Goal: Transaction & Acquisition: Obtain resource

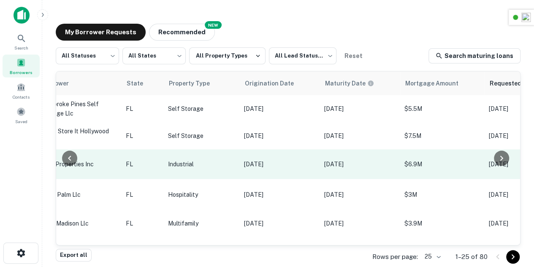
scroll to position [0, 220]
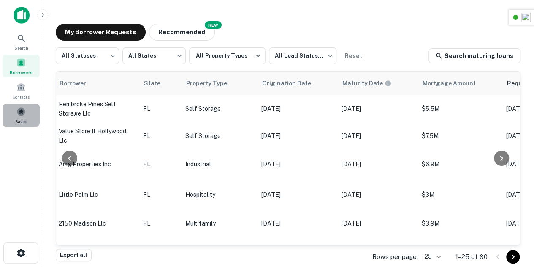
click at [21, 107] on span at bounding box center [20, 111] width 9 height 9
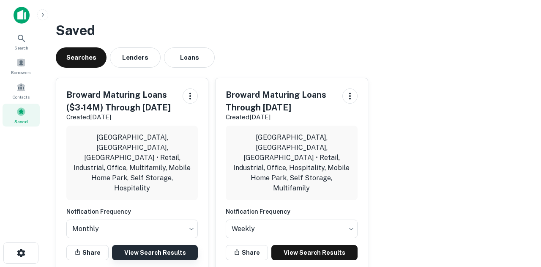
click at [160, 245] on link "View Search Results" at bounding box center [155, 252] width 86 height 15
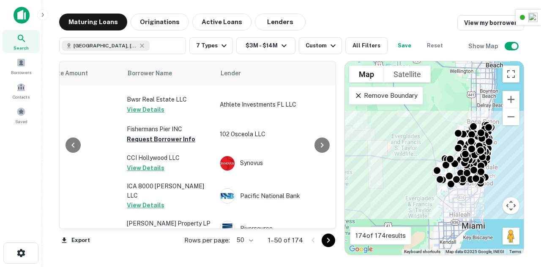
scroll to position [1355, 245]
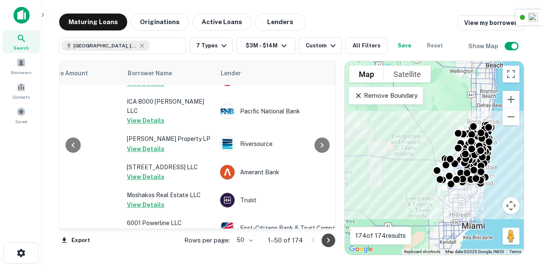
click at [331, 240] on icon "Go to next page" at bounding box center [328, 240] width 10 height 10
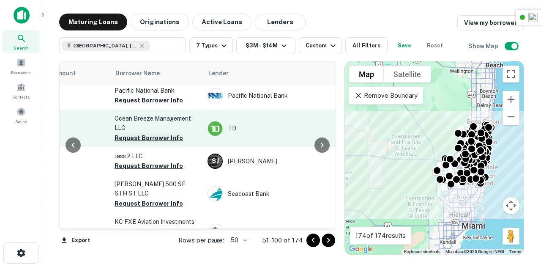
scroll to position [637, 257]
click at [146, 142] on button "Request Borrower Info" at bounding box center [148, 137] width 68 height 10
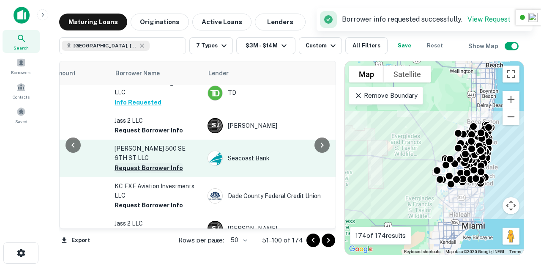
scroll to position [673, 257]
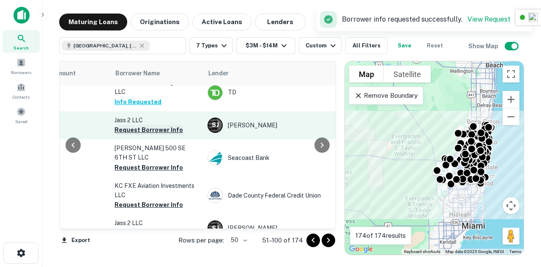
click at [142, 135] on button "Request Borrower Info" at bounding box center [148, 130] width 68 height 10
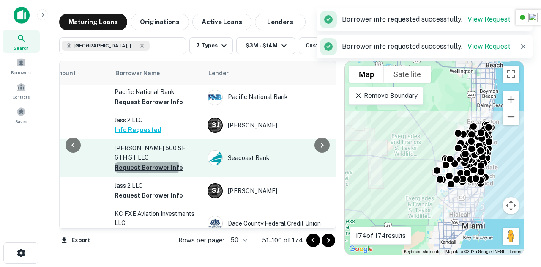
click at [141, 166] on button "Request Borrower Info" at bounding box center [148, 167] width 68 height 10
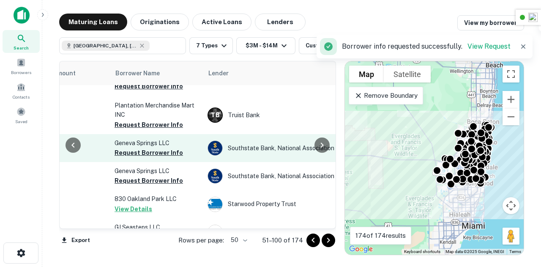
scroll to position [897, 257]
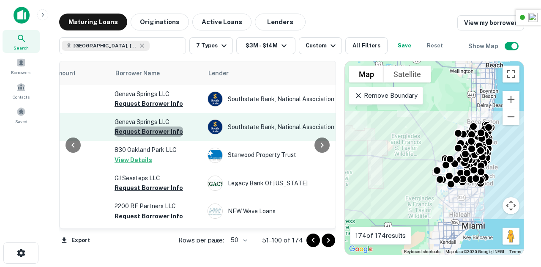
click at [155, 136] on button "Request Borrower Info" at bounding box center [148, 131] width 68 height 10
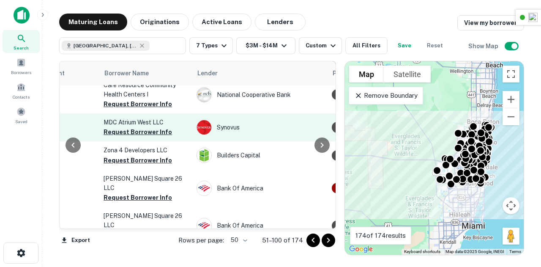
scroll to position [1328, 269]
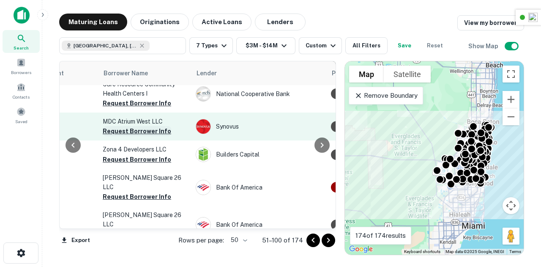
click at [133, 136] on button "Request Borrower Info" at bounding box center [137, 131] width 68 height 10
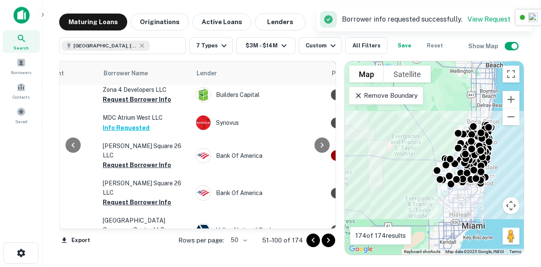
scroll to position [1368, 269]
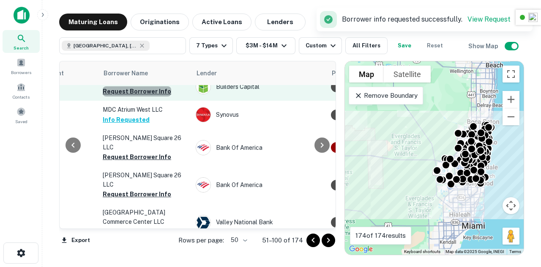
click at [139, 96] on button "Request Borrower Info" at bounding box center [137, 91] width 68 height 10
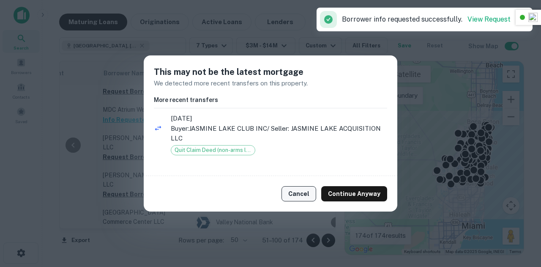
click at [297, 191] on button "Cancel" at bounding box center [298, 193] width 35 height 15
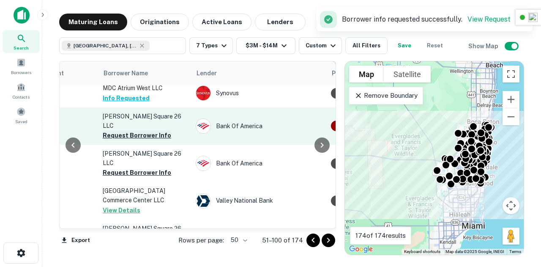
scroll to position [1390, 269]
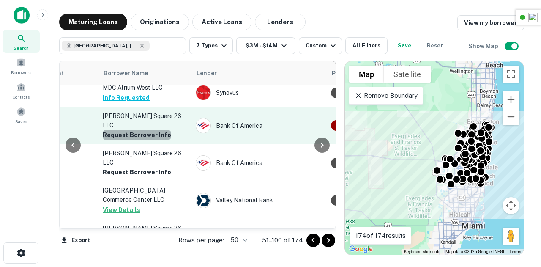
click at [144, 134] on button "Request Borrower Info" at bounding box center [137, 135] width 68 height 10
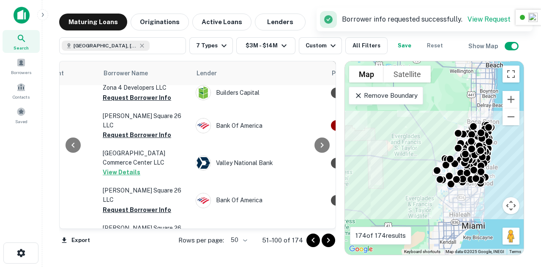
scroll to position [1406, 269]
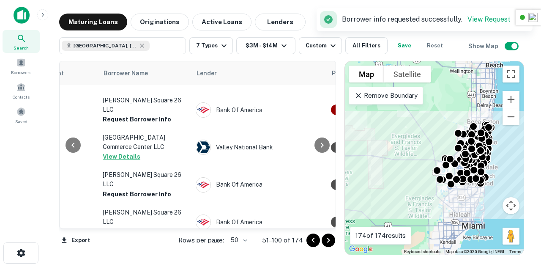
click at [324, 240] on icon "Go to next page" at bounding box center [328, 240] width 10 height 10
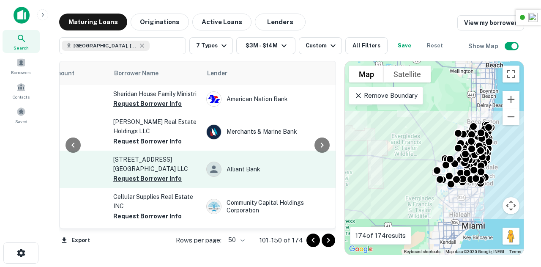
scroll to position [0, 259]
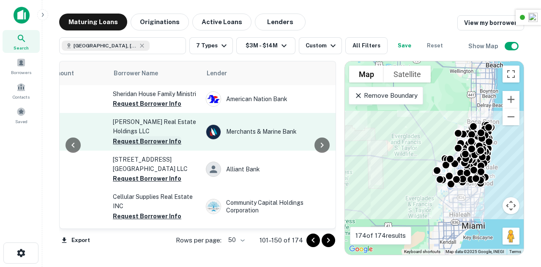
click at [150, 146] on button "Request Borrower Info" at bounding box center [147, 141] width 68 height 10
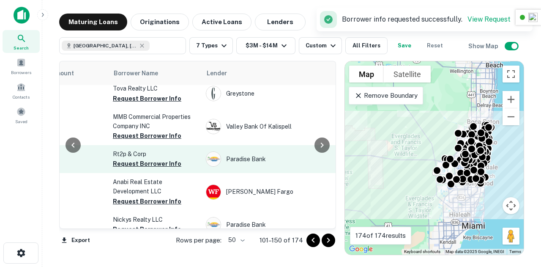
scroll to position [267, 259]
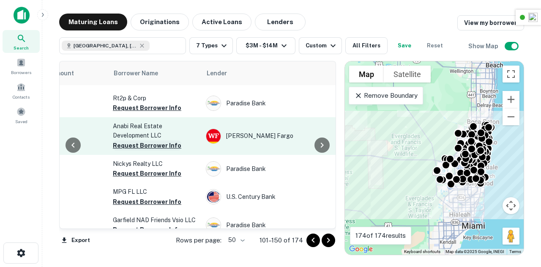
click at [140, 141] on button "Request Borrower Info" at bounding box center [147, 145] width 68 height 10
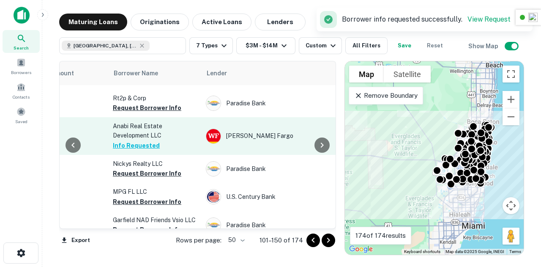
scroll to position [309, 259]
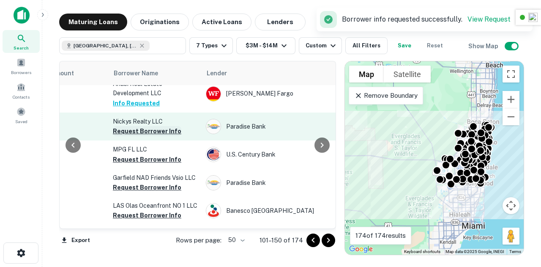
click at [146, 130] on button "Request Borrower Info" at bounding box center [147, 131] width 68 height 10
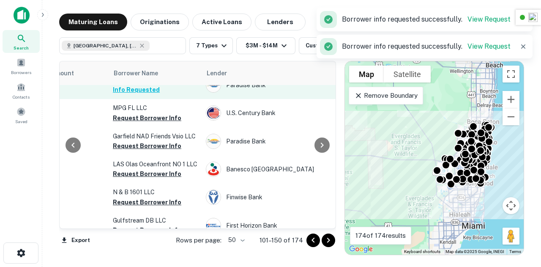
scroll to position [414, 259]
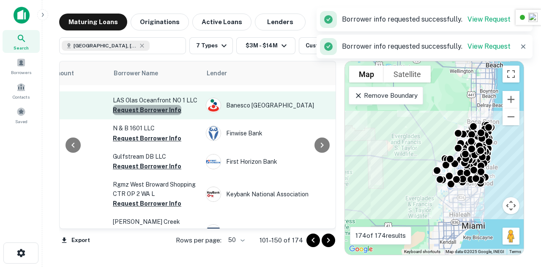
click at [151, 109] on button "Request Borrower Info" at bounding box center [147, 110] width 68 height 10
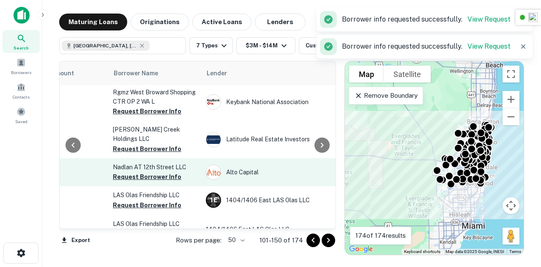
scroll to position [506, 259]
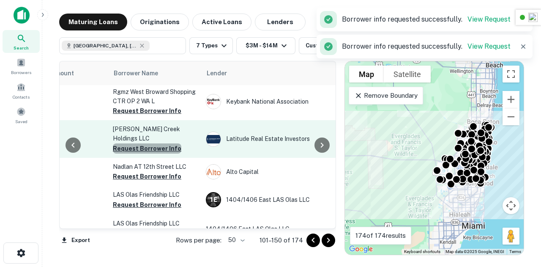
click at [156, 143] on button "Request Borrower Info" at bounding box center [147, 148] width 68 height 10
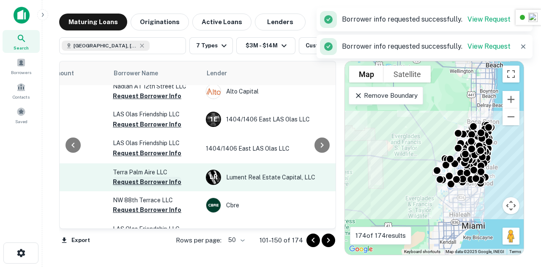
scroll to position [630, 259]
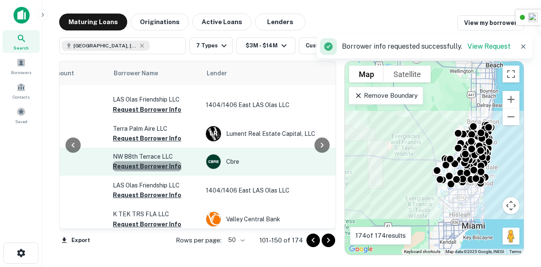
click at [149, 162] on button "Request Borrower Info" at bounding box center [147, 166] width 68 height 10
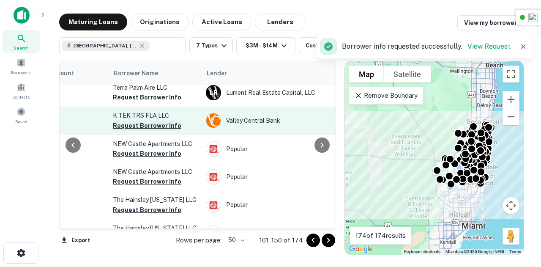
scroll to position [729, 259]
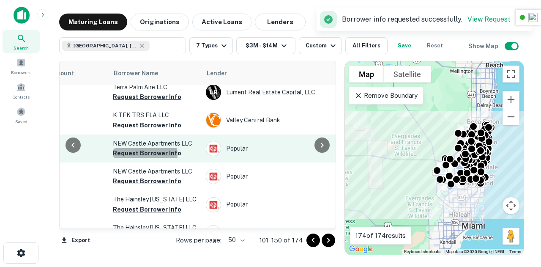
click at [142, 148] on button "Request Borrower Info" at bounding box center [147, 153] width 68 height 10
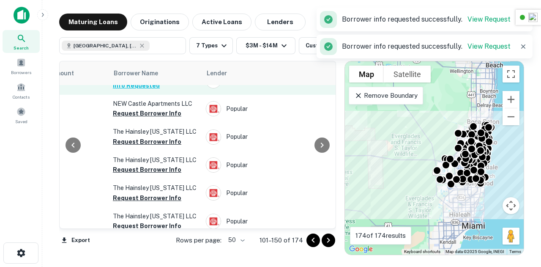
scroll to position [797, 259]
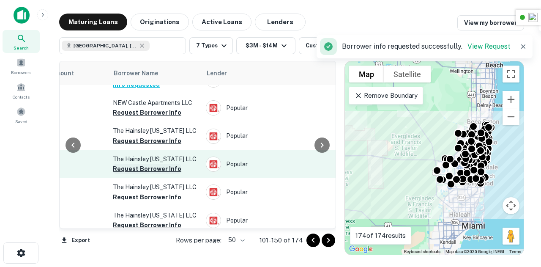
click at [157, 169] on button "Request Borrower Info" at bounding box center [147, 168] width 68 height 10
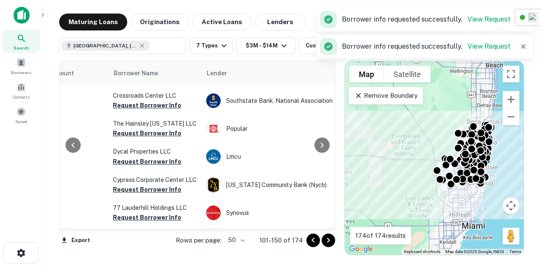
scroll to position [944, 259]
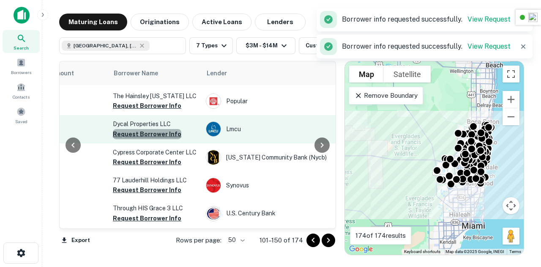
click at [156, 139] on button "Request Borrower Info" at bounding box center [147, 134] width 68 height 10
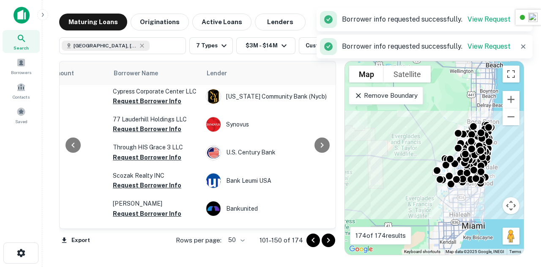
scroll to position [1017, 259]
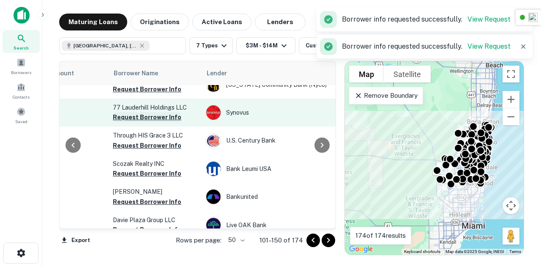
click at [156, 122] on button "Request Borrower Info" at bounding box center [147, 117] width 68 height 10
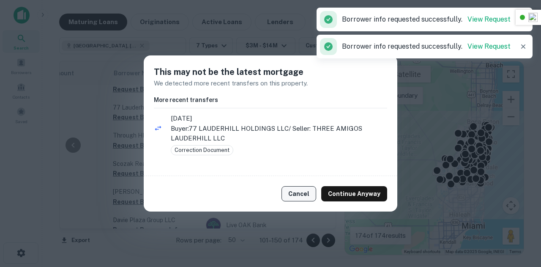
click at [302, 194] on button "Cancel" at bounding box center [298, 193] width 35 height 15
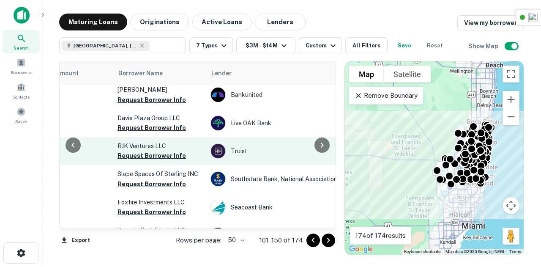
scroll to position [1144, 254]
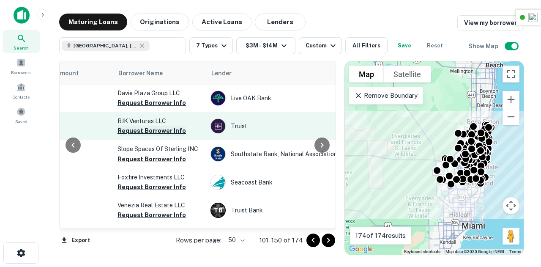
click at [156, 136] on button "Request Borrower Info" at bounding box center [151, 130] width 68 height 10
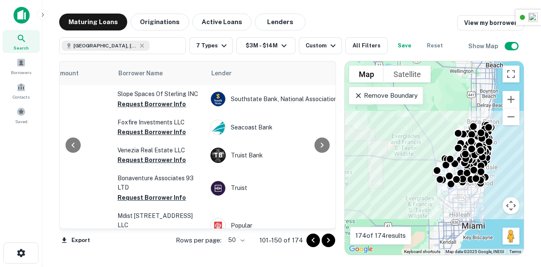
scroll to position [1200, 254]
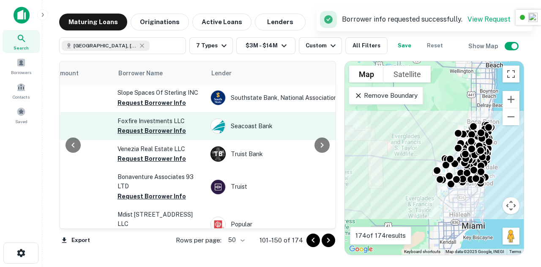
click at [139, 136] on button "Request Borrower Info" at bounding box center [151, 130] width 68 height 10
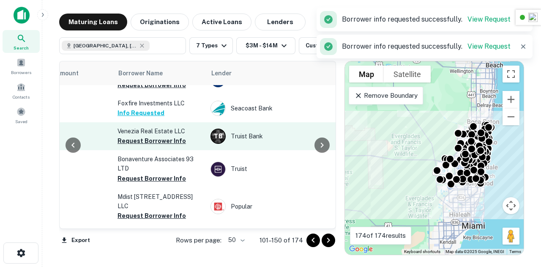
scroll to position [1224, 254]
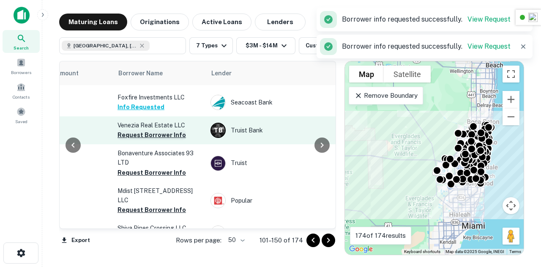
click at [147, 140] on button "Request Borrower Info" at bounding box center [151, 135] width 68 height 10
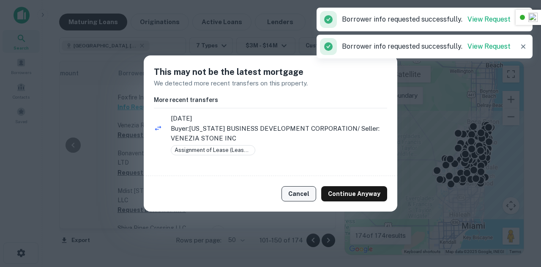
click at [296, 190] on button "Cancel" at bounding box center [298, 193] width 35 height 15
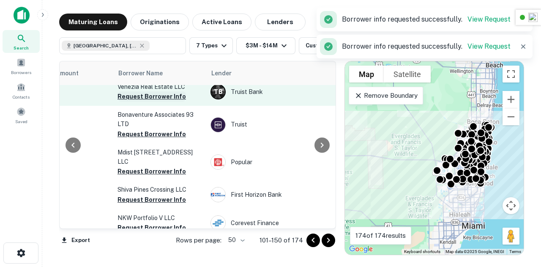
scroll to position [1263, 254]
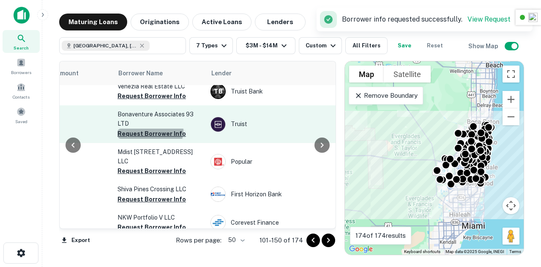
click at [149, 136] on button "Request Borrower Info" at bounding box center [151, 133] width 68 height 10
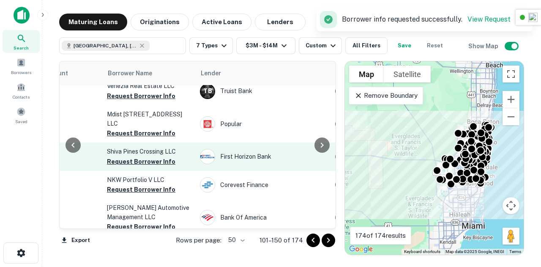
scroll to position [1332, 264]
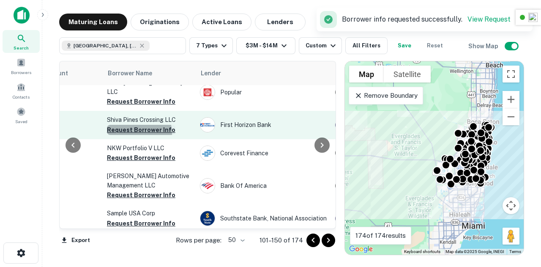
click at [138, 130] on button "Request Borrower Info" at bounding box center [141, 130] width 68 height 10
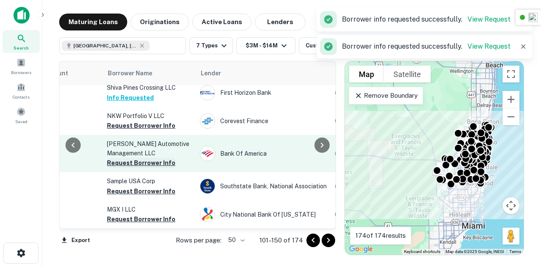
scroll to position [1368, 264]
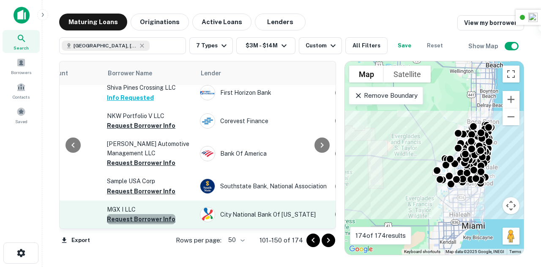
click at [141, 215] on button "Request Borrower Info" at bounding box center [141, 219] width 68 height 10
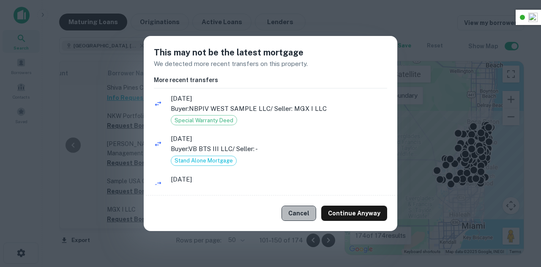
click at [300, 218] on button "Cancel" at bounding box center [298, 212] width 35 height 15
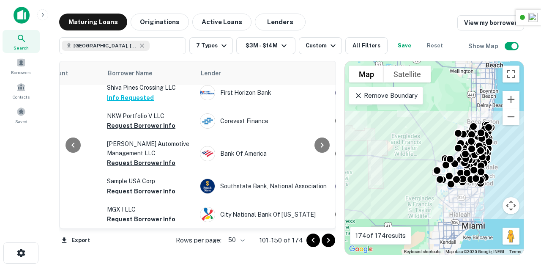
click at [327, 237] on icon "Go to next page" at bounding box center [328, 240] width 10 height 10
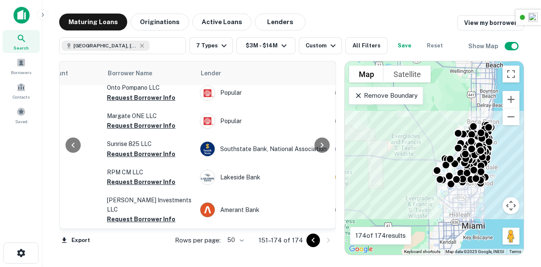
scroll to position [599, 264]
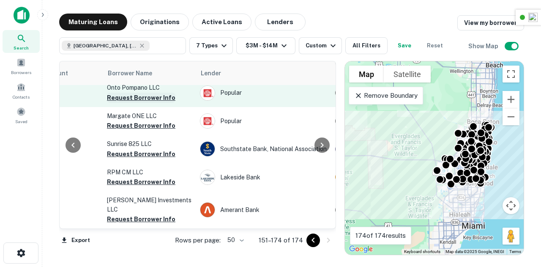
click at [134, 101] on button "Request Borrower Info" at bounding box center [141, 98] width 68 height 10
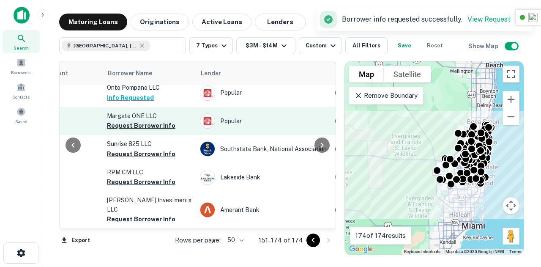
click at [143, 131] on button "Request Borrower Info" at bounding box center [141, 125] width 68 height 10
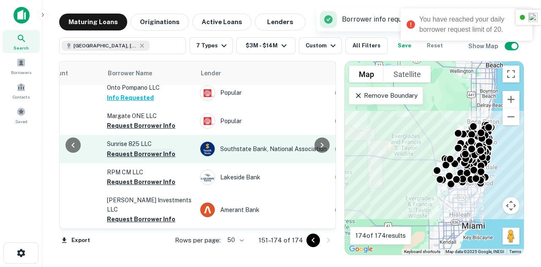
click at [142, 158] on button "Request Borrower Info" at bounding box center [141, 154] width 68 height 10
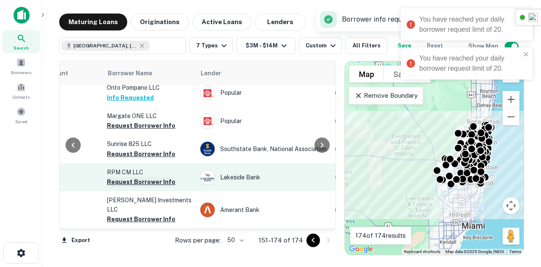
click at [139, 184] on button "Request Borrower Info" at bounding box center [141, 182] width 68 height 10
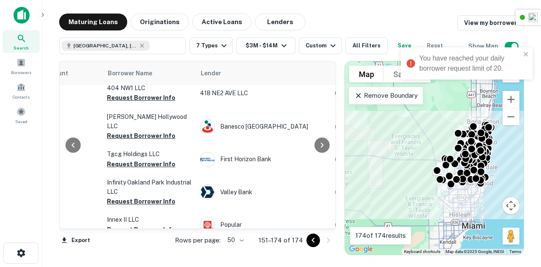
scroll to position [0, 264]
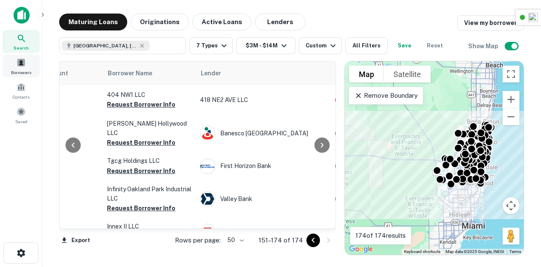
click at [24, 67] on div "Borrowers" at bounding box center [21, 65] width 37 height 23
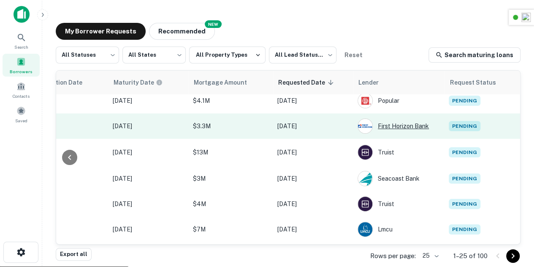
scroll to position [0, 449]
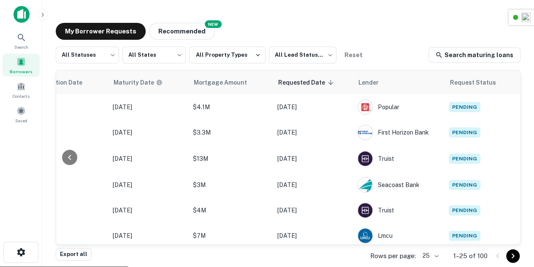
click at [19, 68] on span "Borrowers" at bounding box center [21, 71] width 23 height 7
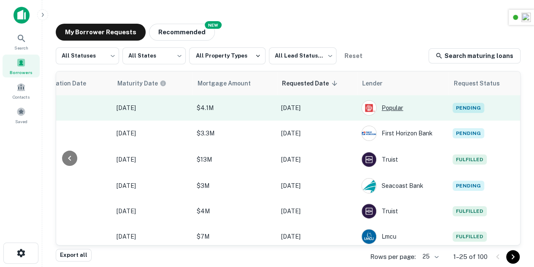
scroll to position [0, 449]
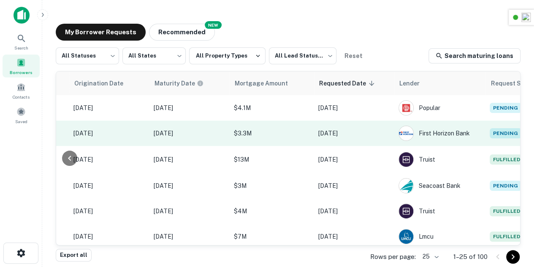
scroll to position [0, 449]
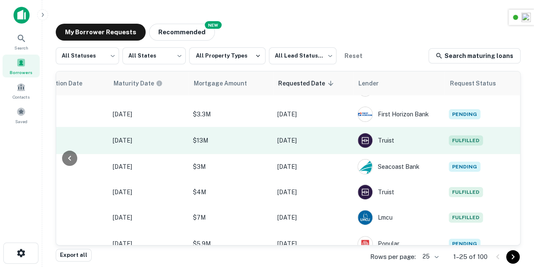
click at [463, 144] on span "Fulfilled" at bounding box center [466, 140] width 34 height 10
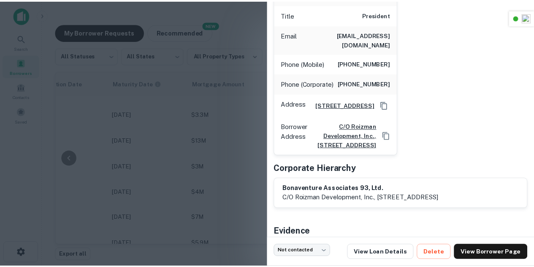
scroll to position [179, 0]
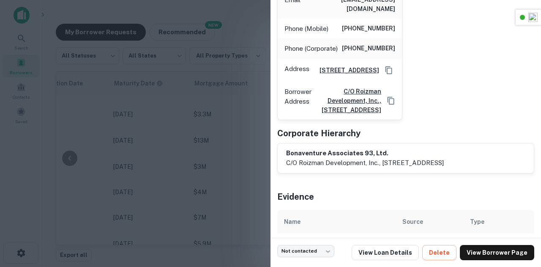
click at [239, 131] on div at bounding box center [270, 133] width 541 height 267
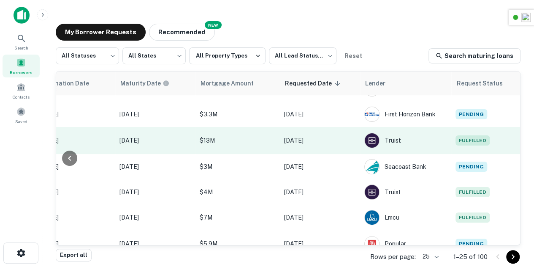
scroll to position [71, 443]
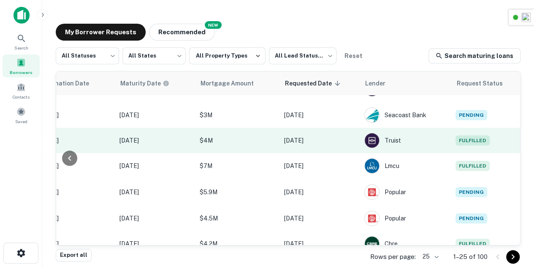
click at [478, 138] on span "Fulfilled" at bounding box center [473, 140] width 34 height 10
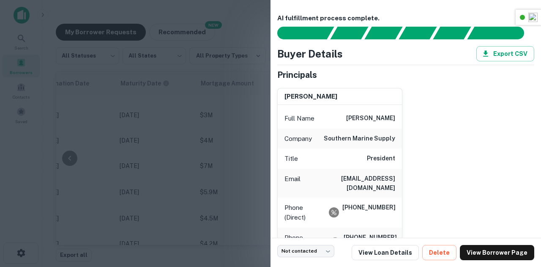
click at [226, 134] on div at bounding box center [270, 133] width 541 height 267
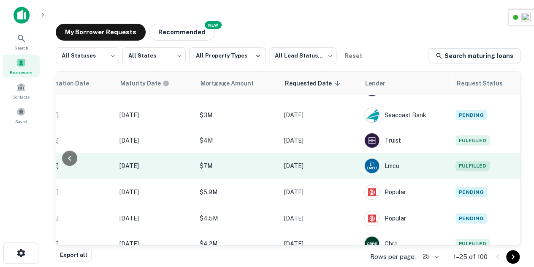
click at [478, 170] on span "Fulfilled" at bounding box center [473, 166] width 34 height 10
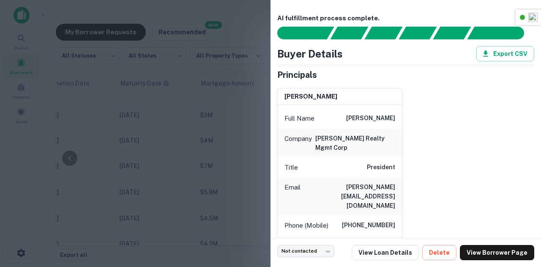
click at [220, 120] on div at bounding box center [270, 133] width 541 height 267
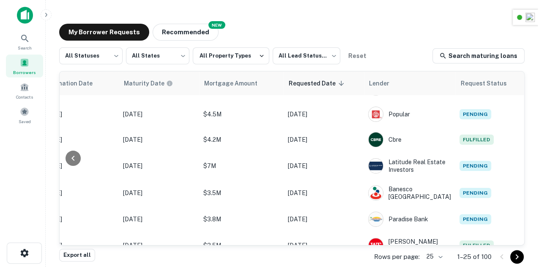
scroll to position [175, 443]
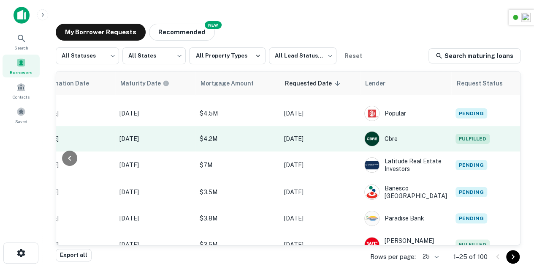
click at [467, 142] on td "Fulfilled" at bounding box center [490, 138] width 76 height 25
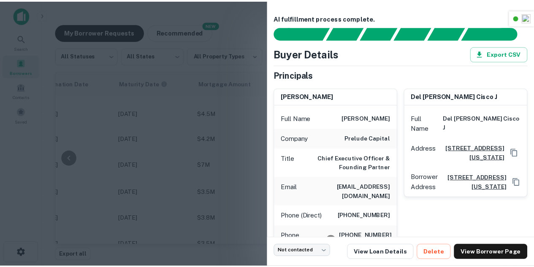
scroll to position [106, 0]
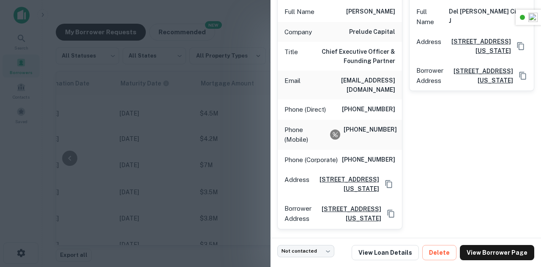
click at [252, 120] on div at bounding box center [270, 133] width 541 height 267
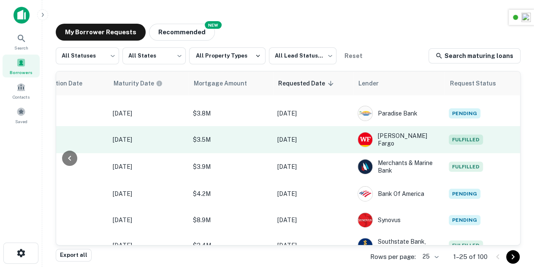
click at [454, 136] on span "Fulfilled" at bounding box center [466, 139] width 34 height 10
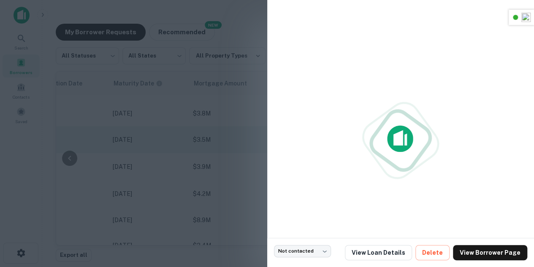
scroll to position [280, 449]
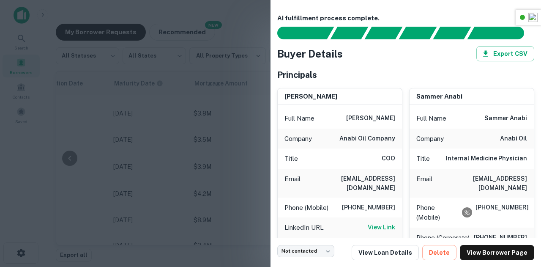
click at [196, 136] on div at bounding box center [270, 133] width 541 height 267
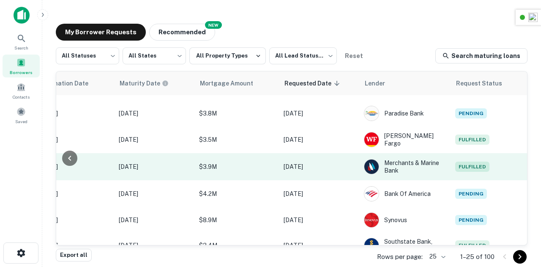
scroll to position [280, 443]
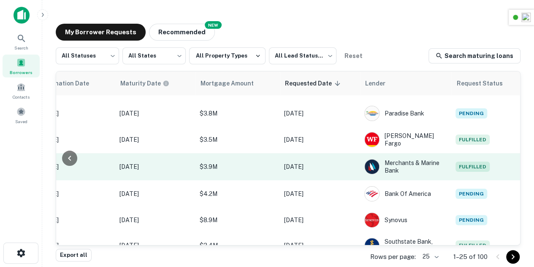
click at [481, 161] on span "Fulfilled" at bounding box center [473, 166] width 34 height 10
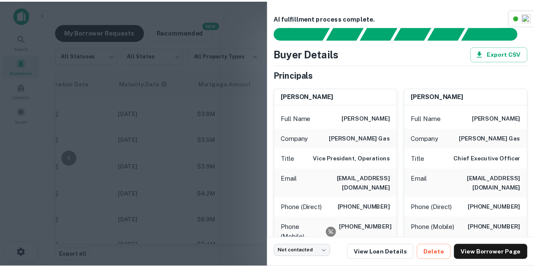
scroll to position [1, 0]
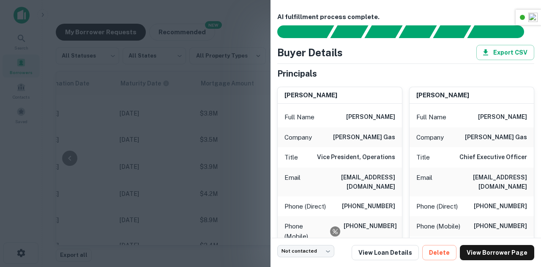
click at [181, 134] on div at bounding box center [270, 133] width 541 height 267
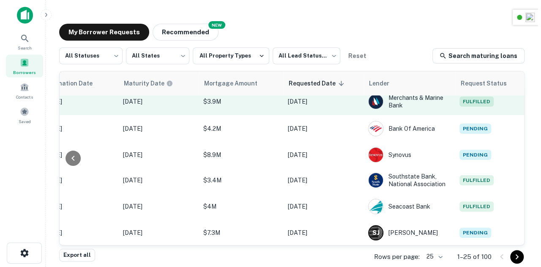
scroll to position [420, 443]
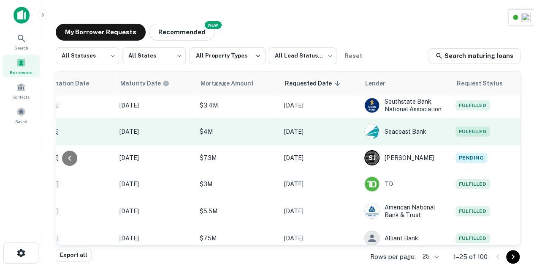
click at [468, 133] on span "Fulfilled" at bounding box center [473, 131] width 34 height 10
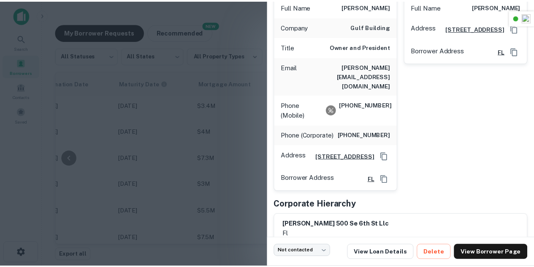
scroll to position [137, 0]
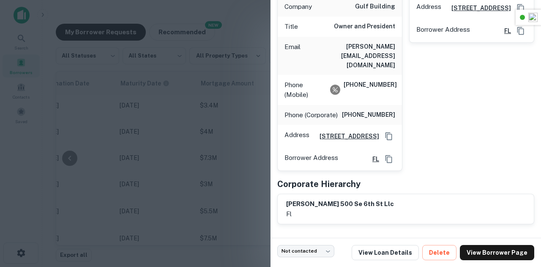
click at [255, 141] on div at bounding box center [270, 133] width 541 height 267
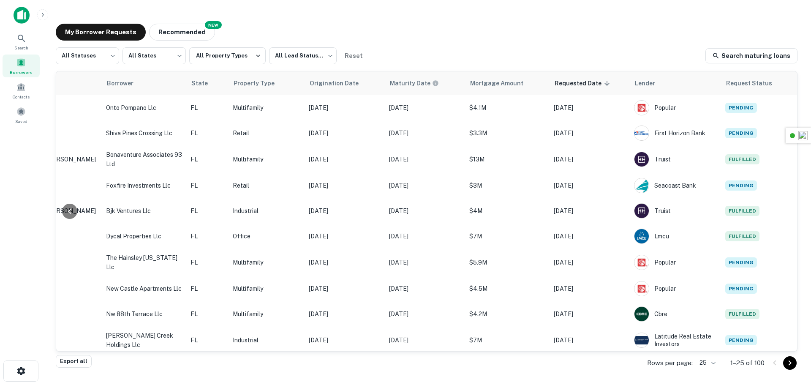
scroll to position [0, 173]
